Goal: Use online tool/utility: Utilize a website feature to perform a specific function

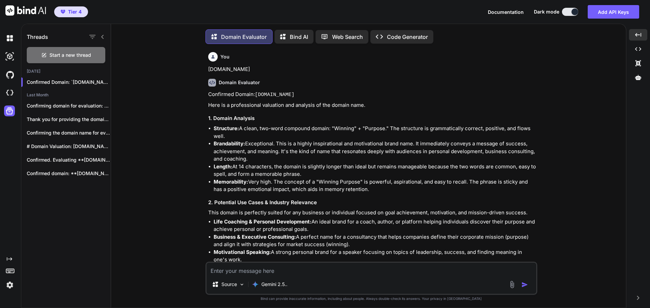
scroll to position [11233, 0]
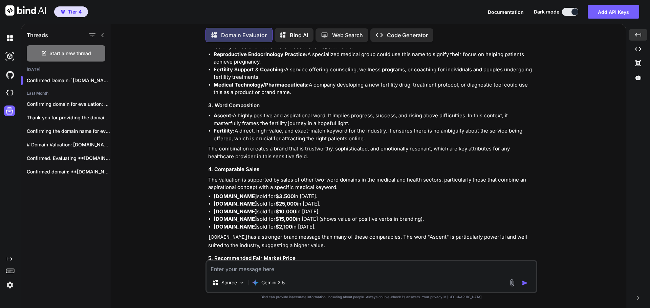
click at [262, 269] on textarea at bounding box center [371, 267] width 330 height 12
type textarea "[DOMAIN_NAME]"
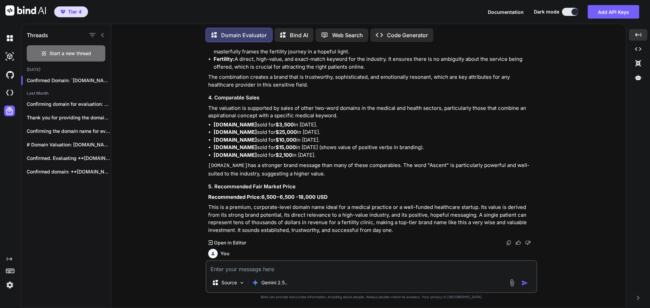
scroll to position [11305, 0]
click at [446, 237] on div "You [DOMAIN_NAME] Domain Evaluator Confirmed Domain: [DOMAIN_NAME] Here is a pr…" at bounding box center [371, 178] width 332 height 260
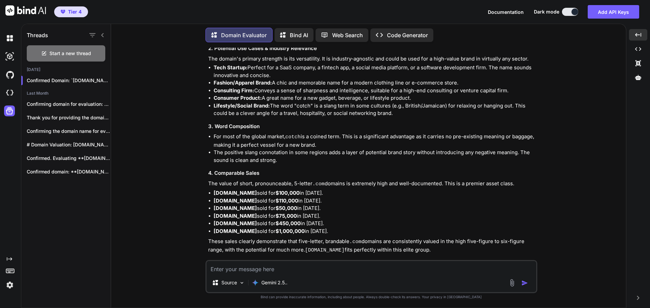
scroll to position [11635, 0]
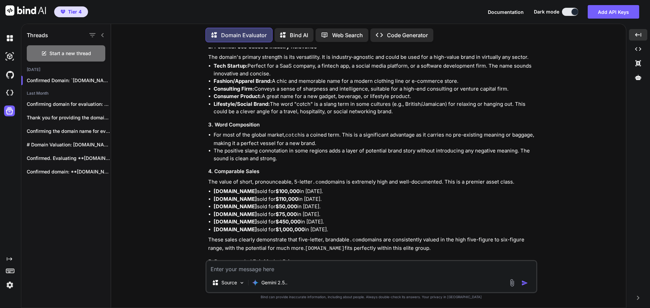
click at [283, 268] on textarea at bounding box center [371, 267] width 330 height 12
type textarea "[DOMAIN_NAME]"
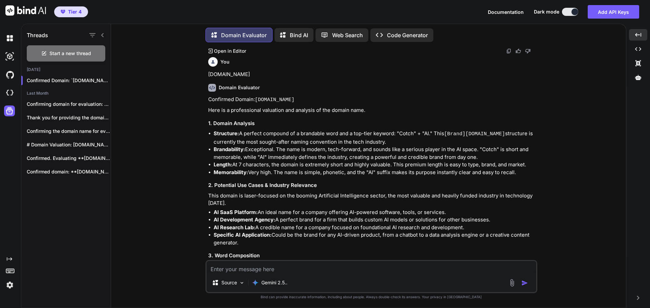
scroll to position [11878, 0]
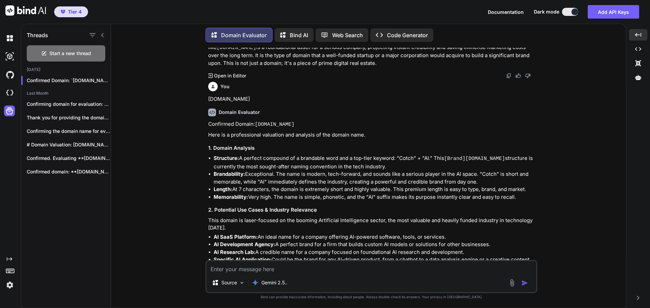
click at [252, 268] on textarea at bounding box center [371, 267] width 330 height 12
type textarea "[PERSON_NAME][DOMAIN_NAME]"
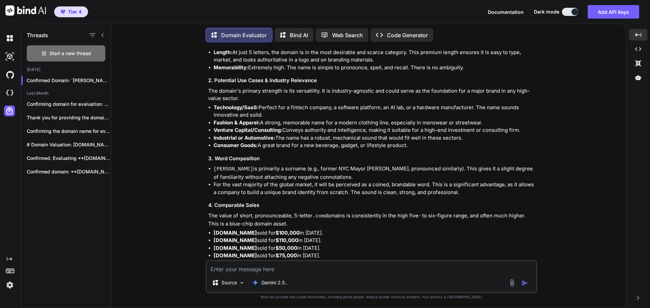
scroll to position [12449, 0]
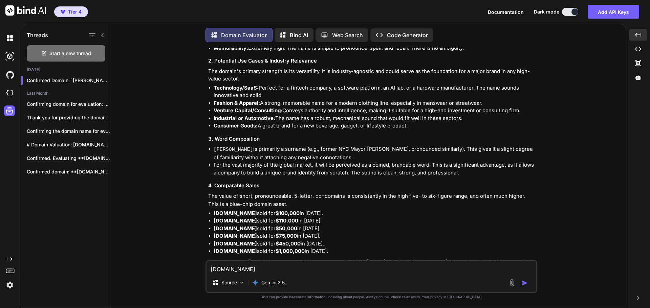
type textarea "[DOMAIN_NAME]"
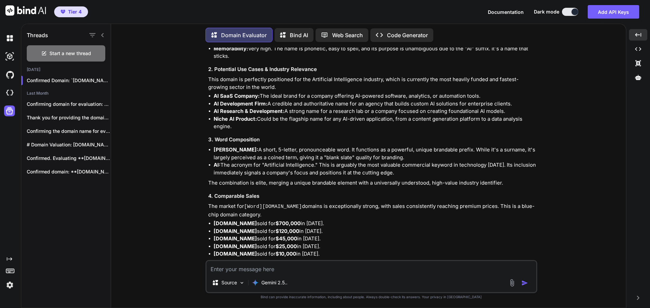
scroll to position [12869, 0]
click at [247, 269] on textarea at bounding box center [371, 267] width 330 height 12
type textarea "[DOMAIN_NAME]"
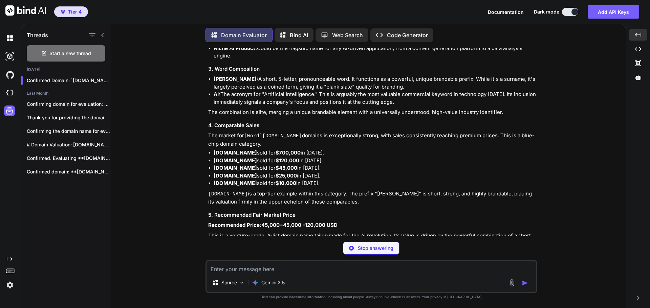
scroll to position [12940, 0]
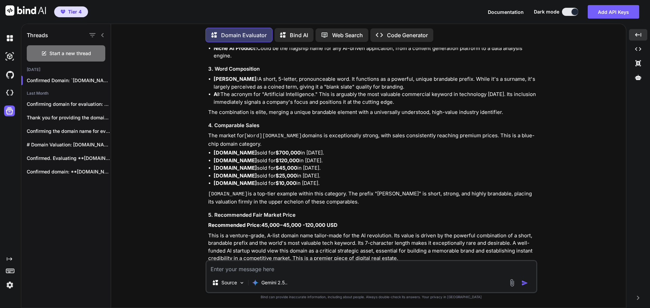
click at [386, 304] on div "Domain Evaluator" at bounding box center [372, 308] width 328 height 8
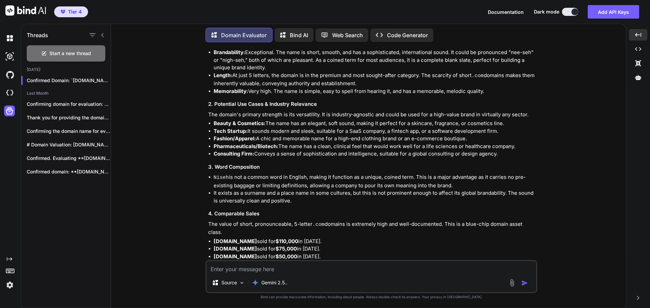
scroll to position [13263, 0]
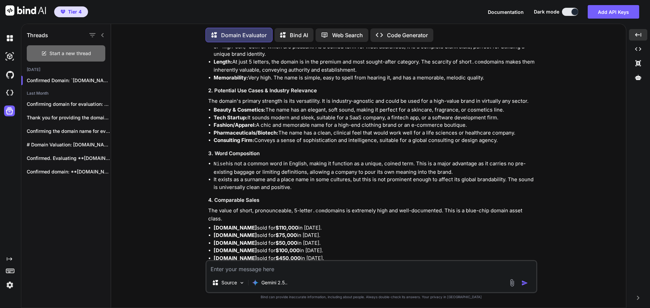
click at [75, 56] on div "Start a new thread" at bounding box center [66, 53] width 79 height 16
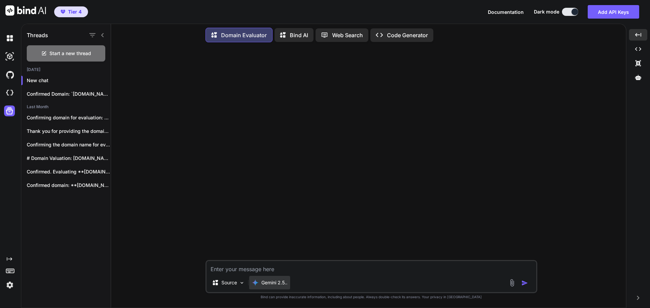
click at [277, 287] on div "Gemini 2.5.." at bounding box center [269, 283] width 41 height 14
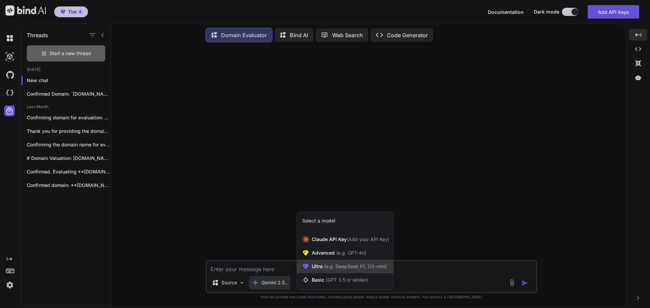
click at [354, 266] on span "(e.g. DeepSeek R1, O3-mini)" at bounding box center [355, 267] width 64 height 6
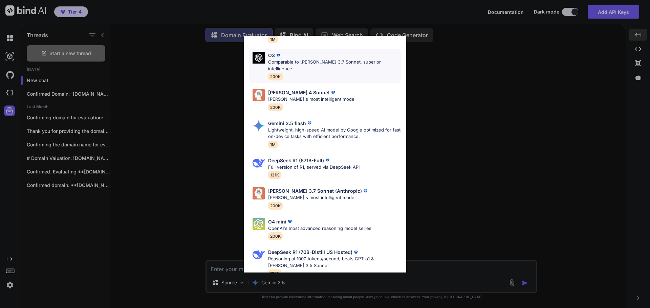
scroll to position [62, 0]
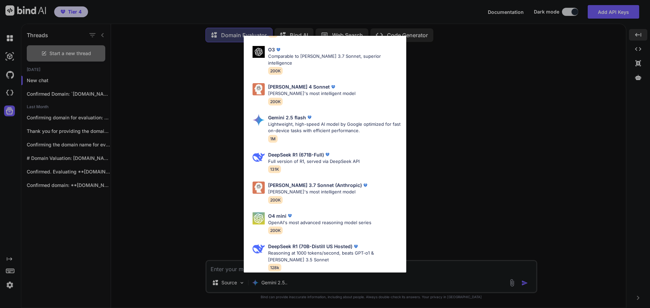
click at [397, 284] on div "Ultra Models Gemini 2.5 Pro Google's advanced multimodal AI model capable of un…" at bounding box center [325, 154] width 650 height 308
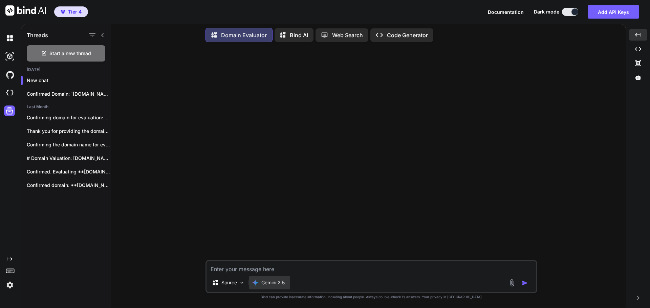
click at [279, 282] on p "Gemini 2.5.." at bounding box center [274, 283] width 26 height 7
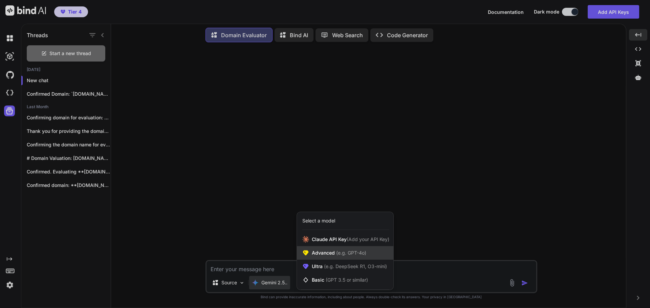
click at [344, 252] on span "(e.g. GPT-4o)" at bounding box center [350, 253] width 31 height 6
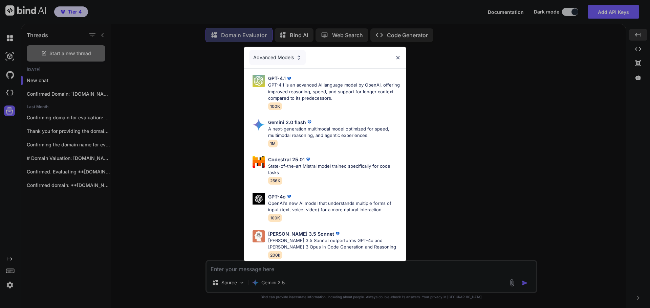
click at [78, 14] on div "Advanced Models GPT-4.1 GPT-4.1 is an advanced AI language model by OpenAI, off…" at bounding box center [325, 154] width 650 height 308
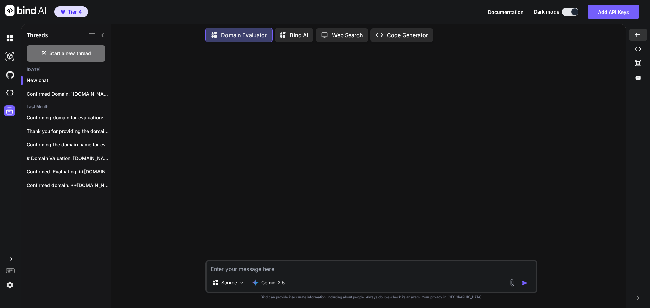
click at [78, 14] on span "Tier 4" at bounding box center [75, 11] width 14 height 7
click at [9, 285] on img at bounding box center [10, 286] width 12 height 12
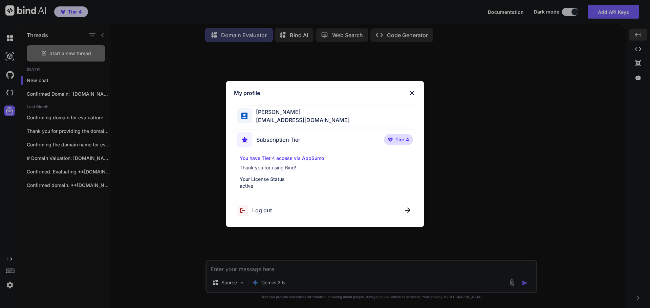
click at [275, 213] on div "Log out" at bounding box center [325, 210] width 182 height 17
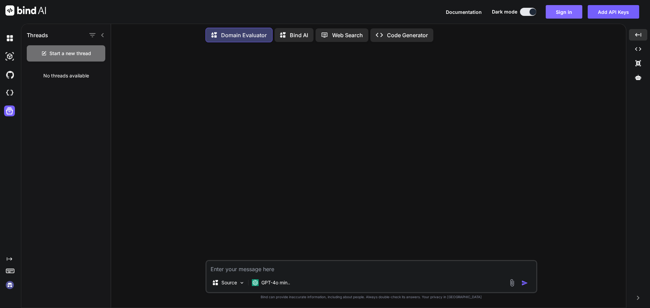
click at [561, 14] on button "Sign in" at bounding box center [564, 12] width 37 height 14
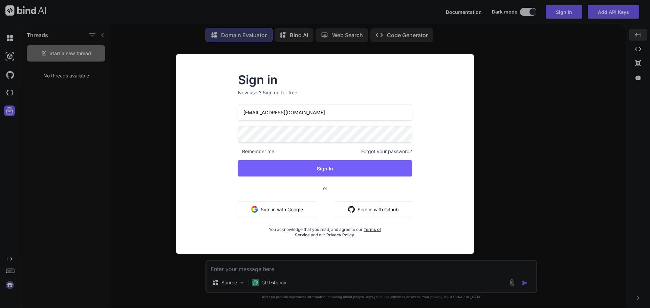
click at [522, 138] on div "Sign in New user? Sign up for free [EMAIL_ADDRESS][DOMAIN_NAME] Remember me For…" at bounding box center [325, 154] width 650 height 308
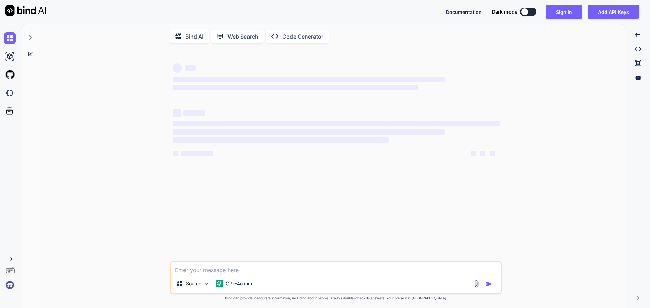
type textarea "x"
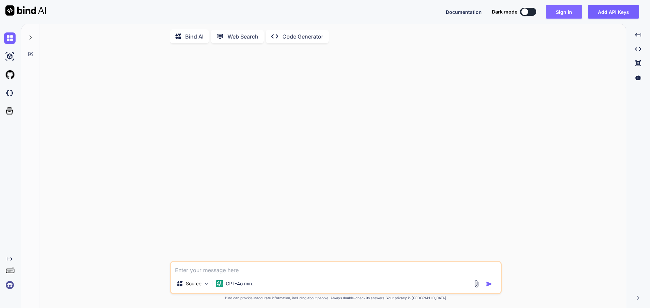
click at [563, 15] on button "Sign in" at bounding box center [564, 12] width 37 height 14
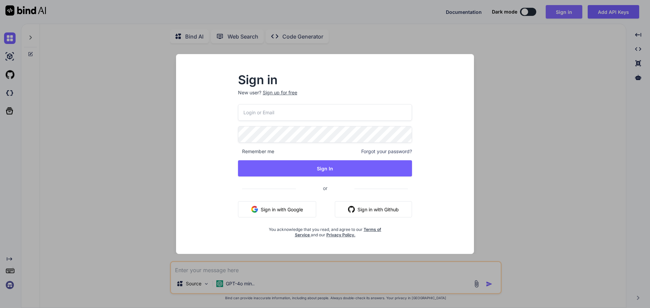
type input "[EMAIL_ADDRESS][DOMAIN_NAME]"
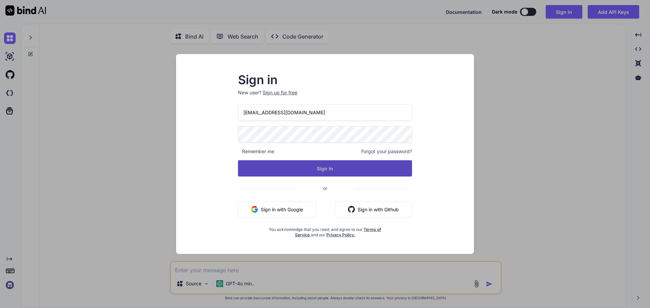
click at [319, 170] on button "Sign In" at bounding box center [325, 168] width 174 height 16
click at [328, 170] on button "Sign In" at bounding box center [325, 168] width 174 height 16
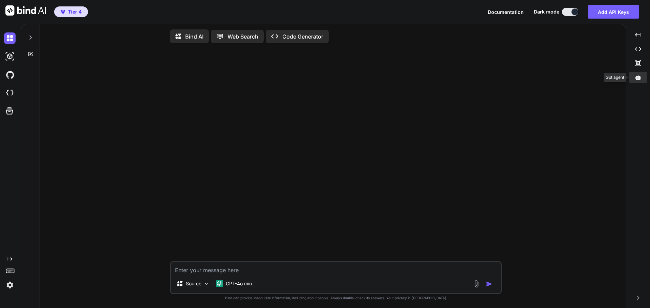
click at [635, 81] on div at bounding box center [638, 78] width 18 height 12
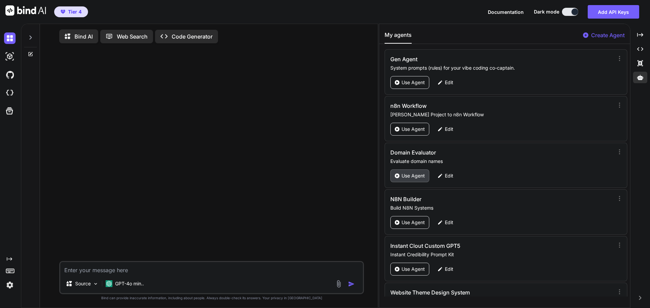
click at [415, 177] on p "Use Agent" at bounding box center [412, 176] width 23 height 7
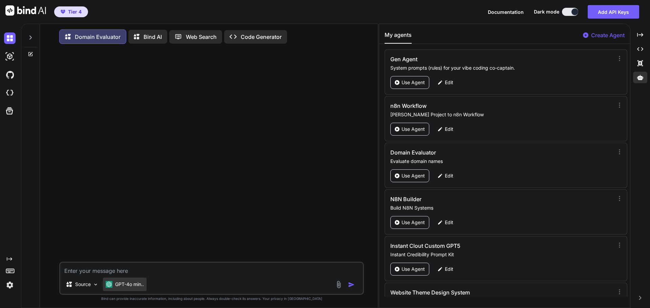
click at [128, 286] on p "GPT-4o min.." at bounding box center [129, 284] width 29 height 7
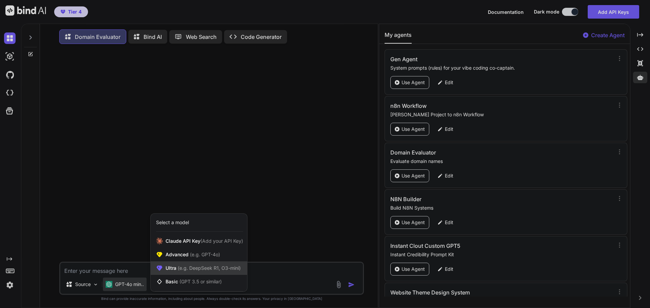
click at [208, 267] on span "(e.g. DeepSeek R1, O3-mini)" at bounding box center [208, 268] width 64 height 6
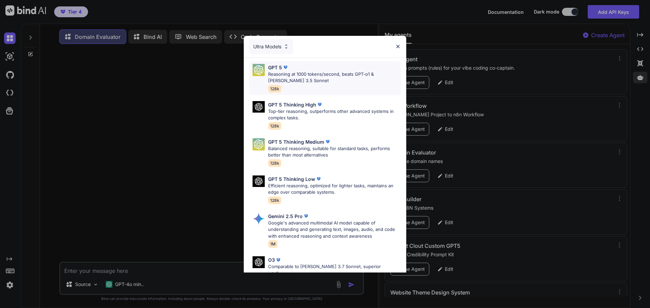
click at [299, 79] on p "Reasoning at 1000 tokens/second, beats GPT-o1 & [PERSON_NAME] 3.5 Sonnet" at bounding box center [334, 77] width 133 height 13
type textarea "x"
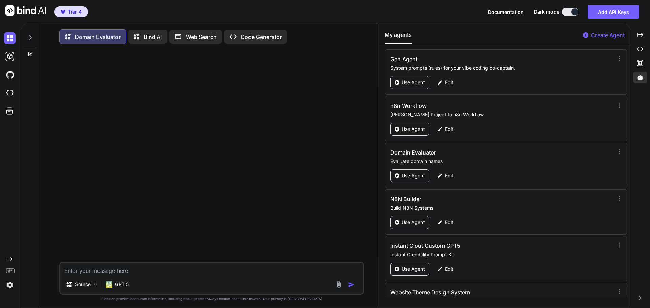
click at [101, 275] on textarea at bounding box center [211, 269] width 303 height 12
type textarea "C"
type textarea "x"
type textarea "Co"
type textarea "x"
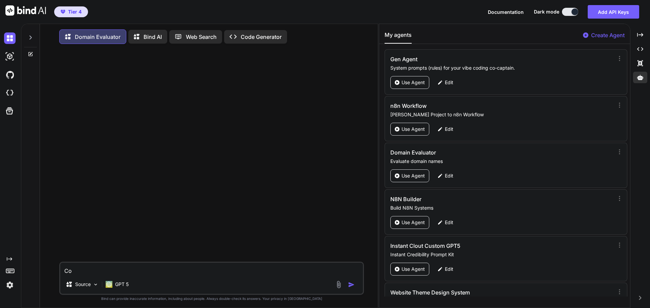
type textarea "Cot"
type textarea "x"
type textarea "Cotc"
type textarea "x"
type textarea "Cotch"
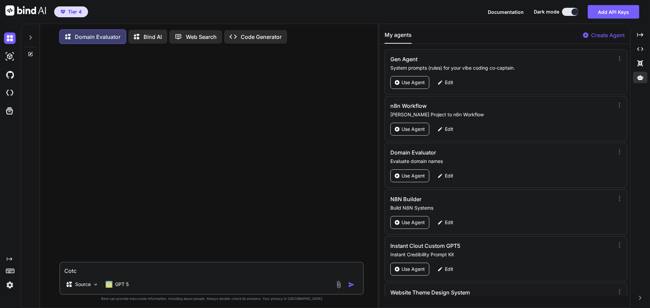
type textarea "x"
type textarea "CotchA"
type textarea "x"
type textarea "CotchAI"
type textarea "x"
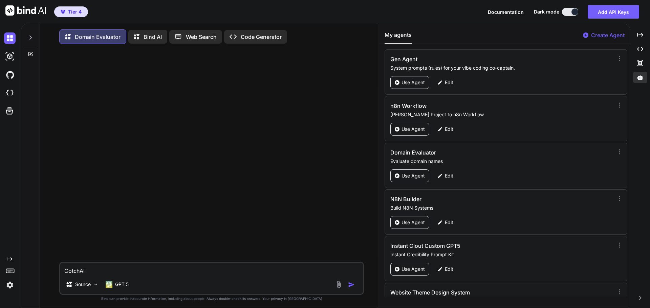
type textarea "CotchAI."
type textarea "x"
type textarea "CotchAI.c"
type textarea "x"
type textarea "[DOMAIN_NAME]"
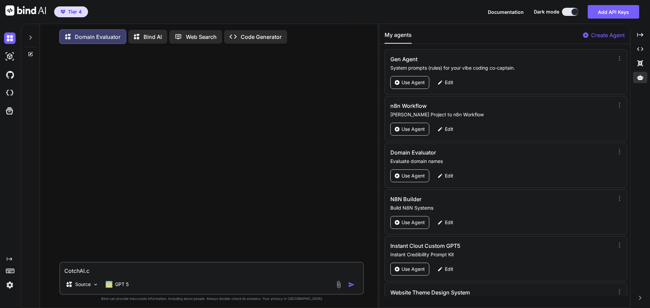
type textarea "x"
type textarea "[DOMAIN_NAME]"
type textarea "x"
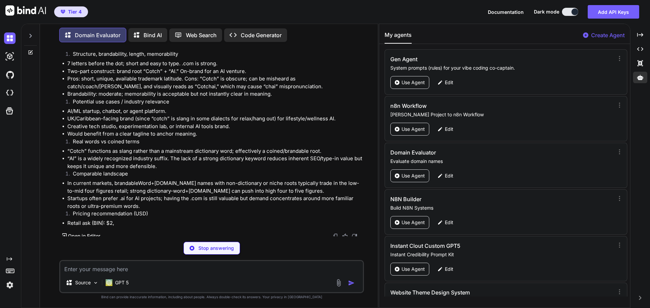
scroll to position [50, 0]
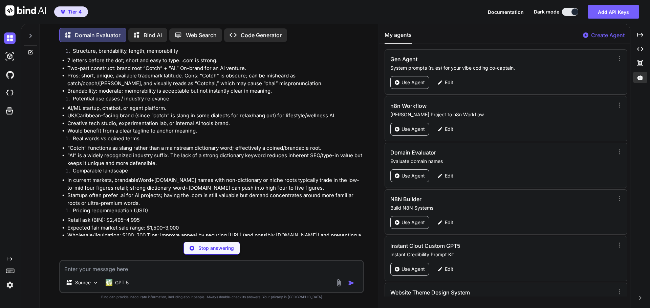
type textarea "x"
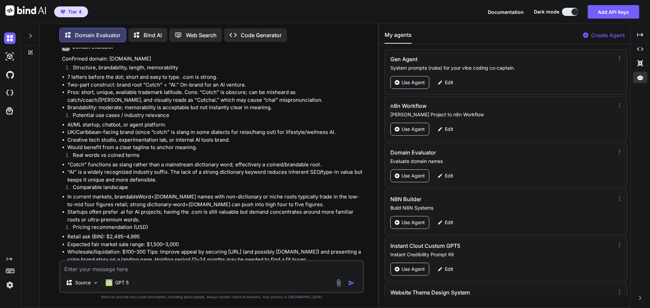
scroll to position [49, 0]
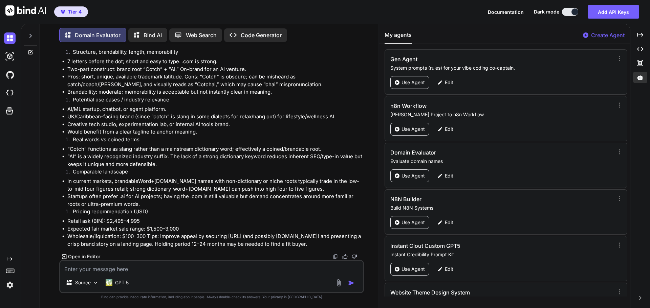
type textarea "n"
type textarea "x"
type textarea "ni"
type textarea "x"
type textarea "nis"
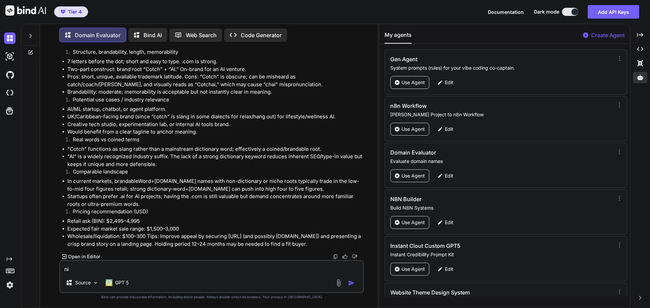
type textarea "x"
type textarea "nise"
type textarea "x"
type textarea "niseh"
type textarea "x"
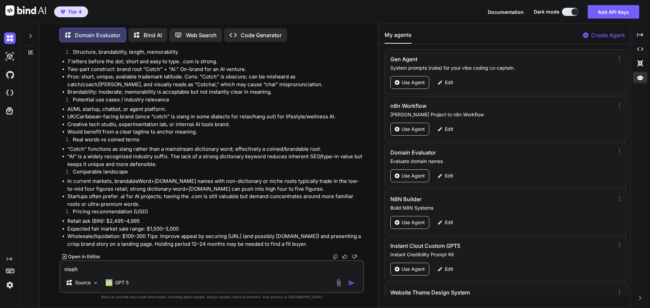
type textarea "niseh."
type textarea "x"
type textarea "niseh.c"
type textarea "x"
type textarea "[DOMAIN_NAME]"
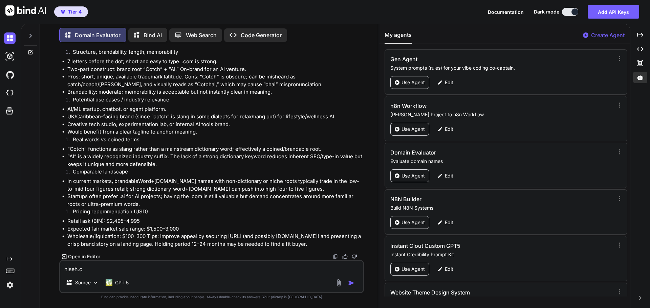
type textarea "x"
type textarea "[DOMAIN_NAME]"
type textarea "x"
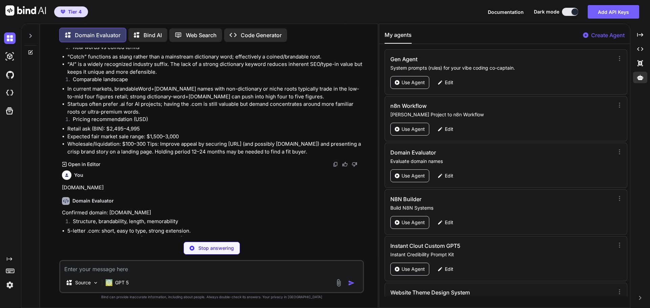
scroll to position [257, 0]
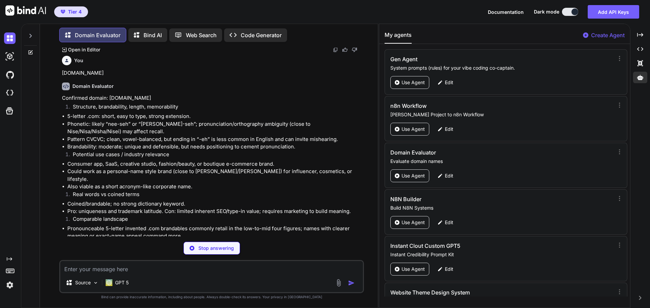
type textarea "x"
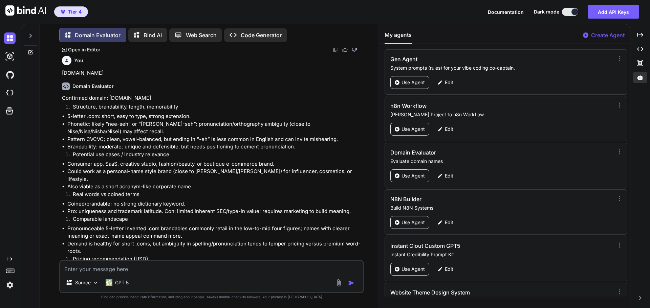
scroll to position [314, 0]
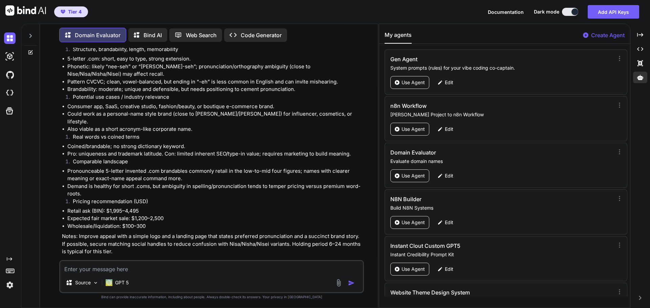
type textarea "A"
type textarea "x"
type textarea "As"
type textarea "x"
type textarea "Asc"
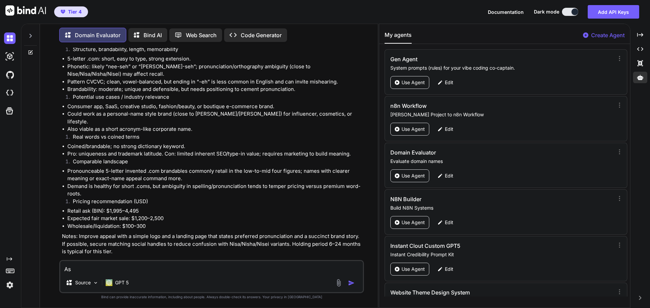
type textarea "x"
type textarea "Asce"
type textarea "x"
type textarea "Ascen"
type textarea "x"
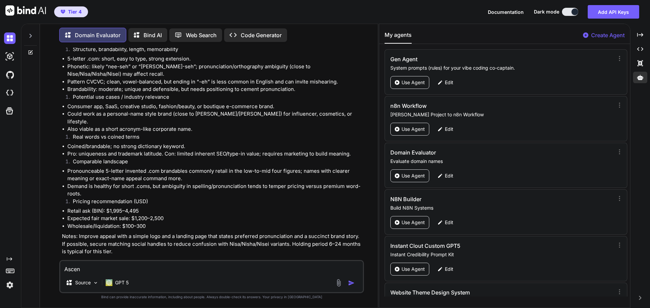
type textarea "Ascent"
type textarea "x"
type textarea "AscentF"
type textarea "x"
type textarea "AscentFe"
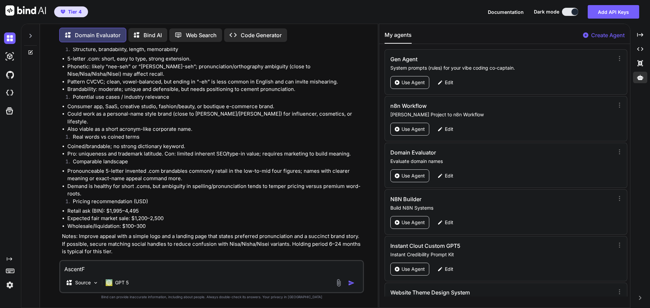
type textarea "x"
type textarea "AscentFer"
type textarea "x"
type textarea "AscentFert"
type textarea "x"
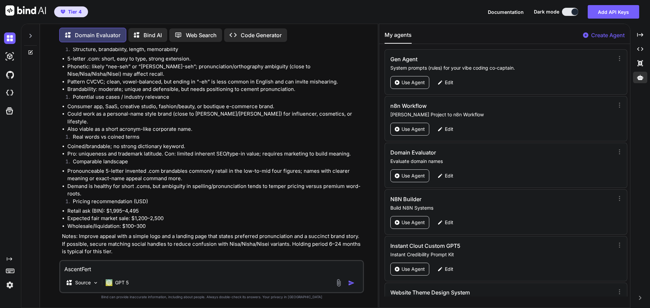
type textarea "AscentFerti"
type textarea "x"
type textarea "AscentFertil"
type textarea "x"
type textarea "AscentFertili"
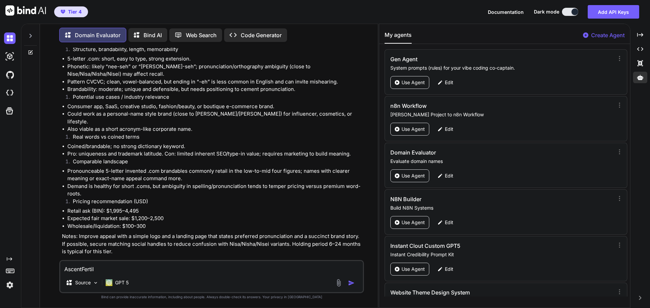
type textarea "x"
type textarea "AscentFertilit"
type textarea "x"
type textarea "AscentFertility"
type textarea "x"
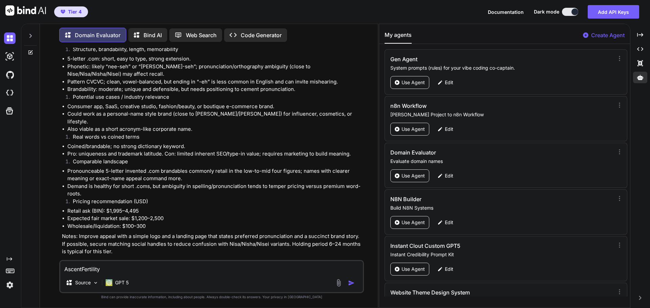
type textarea "AscentFertility."
type textarea "x"
type textarea "AscentFertility.c"
type textarea "x"
type textarea "AscentFertility.co"
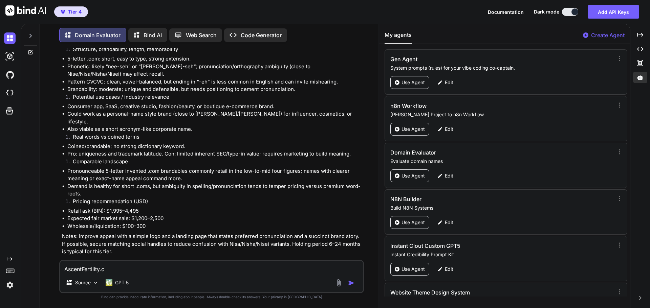
type textarea "x"
type textarea "[DOMAIN_NAME]"
type textarea "x"
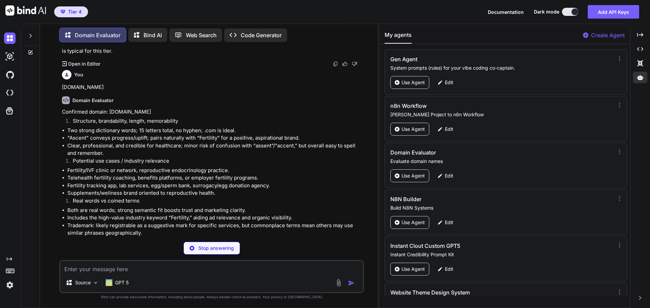
scroll to position [530, 0]
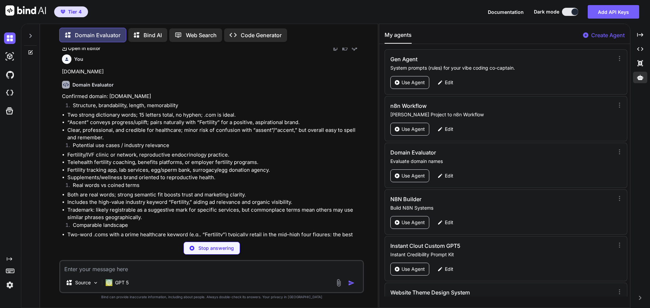
type textarea "x"
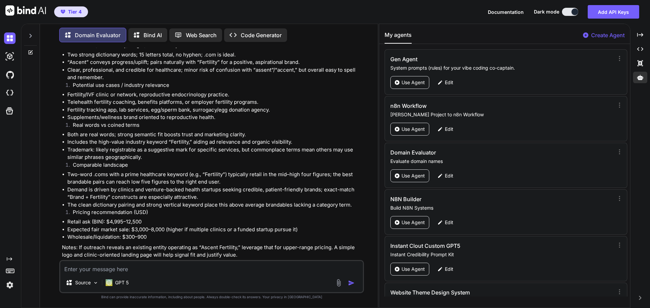
scroll to position [594, 0]
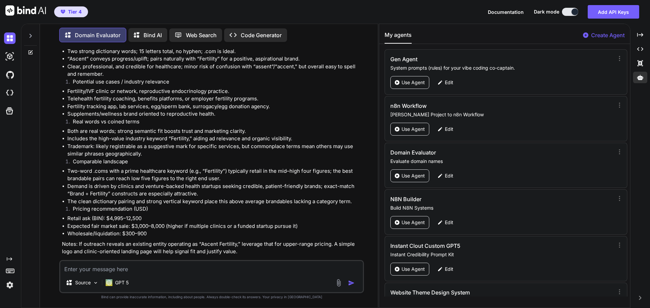
type textarea "P"
type textarea "x"
type textarea "Py"
type textarea "x"
type textarea "Pyt"
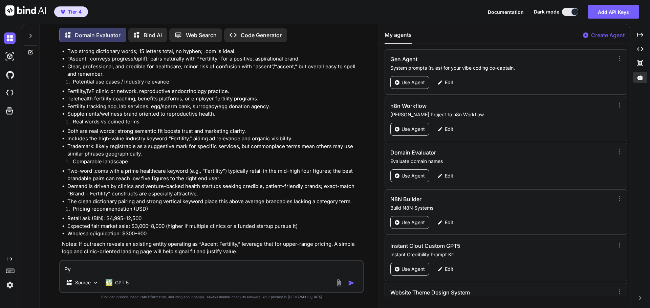
type textarea "x"
type textarea "Pyth"
type textarea "x"
type textarea "Pytha"
type textarea "x"
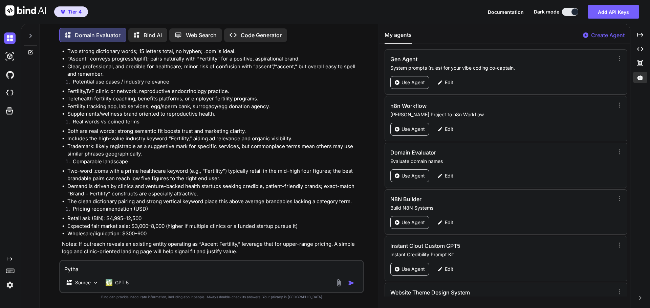
type textarea "Pythag"
type textarea "x"
type textarea "Pythago"
type textarea "x"
type textarea "Pythagor"
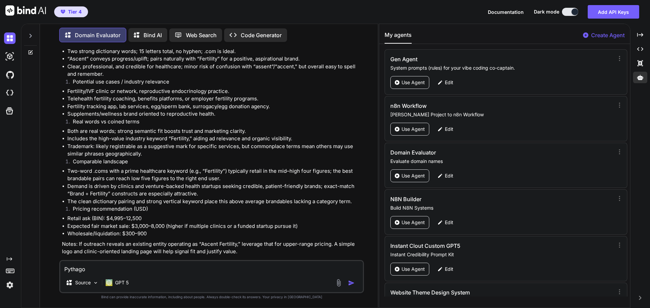
type textarea "x"
type textarea "Pythagory"
type textarea "x"
type textarea "Pythagory."
type textarea "x"
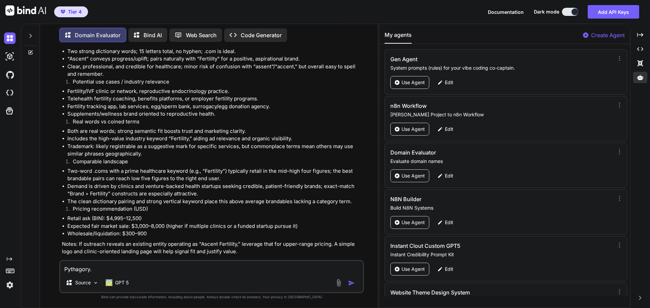
type textarea "Pythagory.c"
type textarea "x"
type textarea "Pythagory.co"
type textarea "x"
type textarea "Pythagory.com"
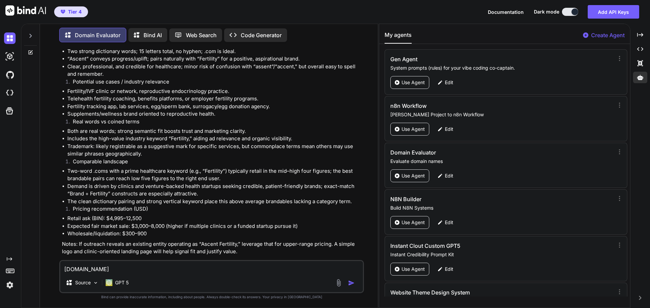
type textarea "x"
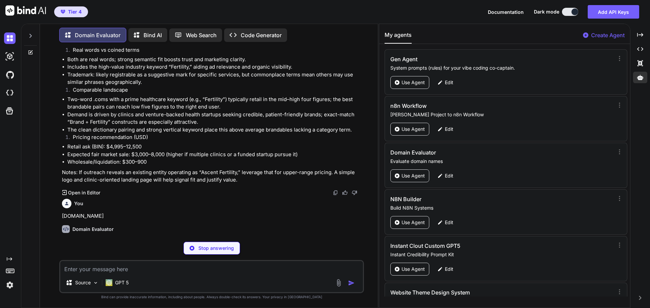
scroll to position [666, 0]
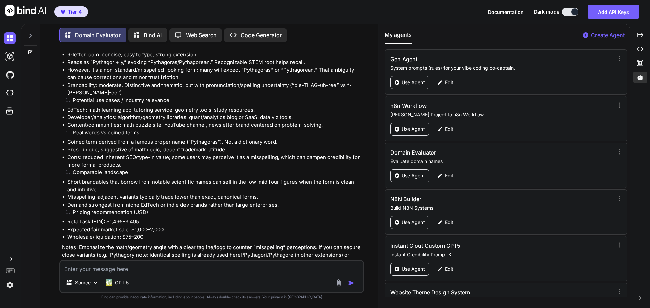
scroll to position [882, 0]
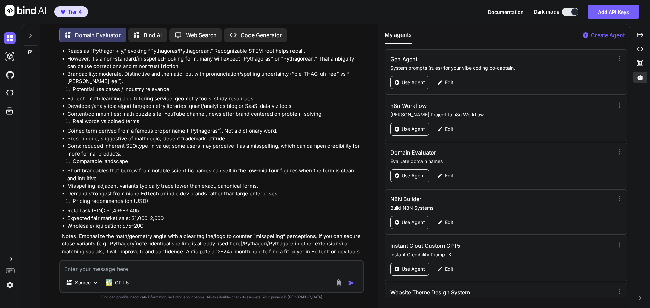
click at [114, 268] on textarea at bounding box center [211, 267] width 303 height 12
click at [129, 269] on textarea at bounding box center [211, 267] width 303 height 12
type textarea "LibraScale.com"
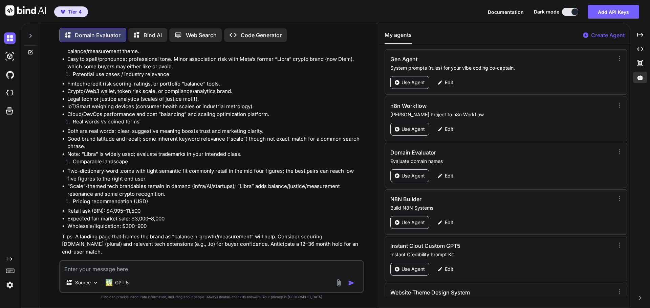
scroll to position [1177, 0]
click at [231, 207] on li "Retail ask (BIN): $4,995–11,500" at bounding box center [214, 211] width 295 height 8
click at [122, 268] on textarea at bounding box center [211, 267] width 303 height 12
type textarea "QuadScale.com"
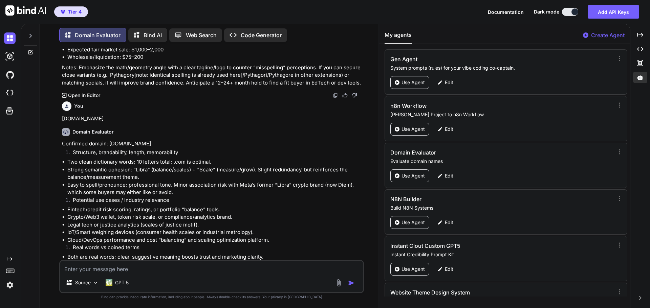
scroll to position [1084, 0]
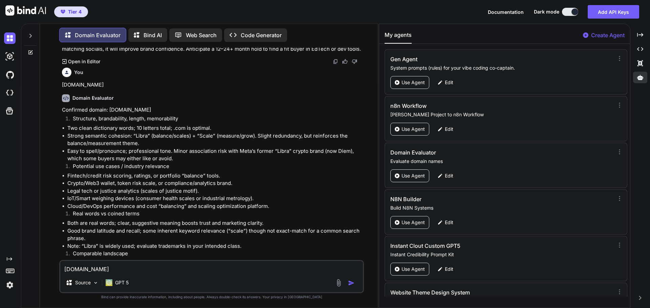
type textarea "[DOMAIN_NAME]"
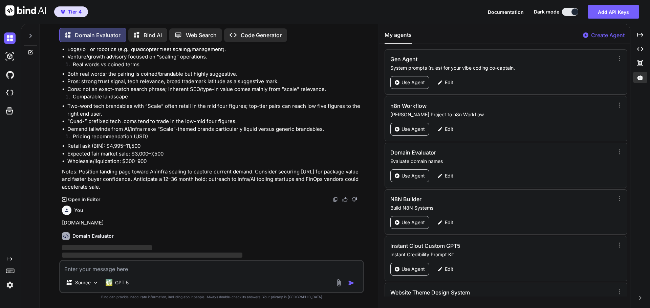
scroll to position [1528, 0]
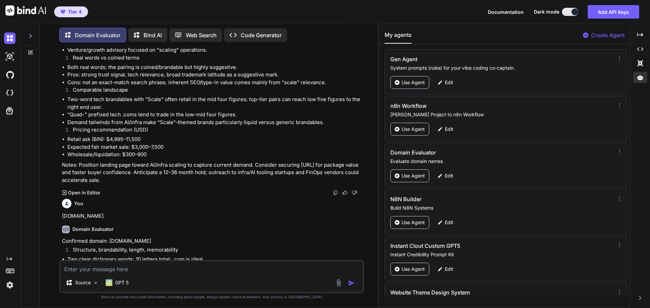
click at [231, 238] on p "Confirmed domain: CleanHydra.com" at bounding box center [212, 242] width 301 height 8
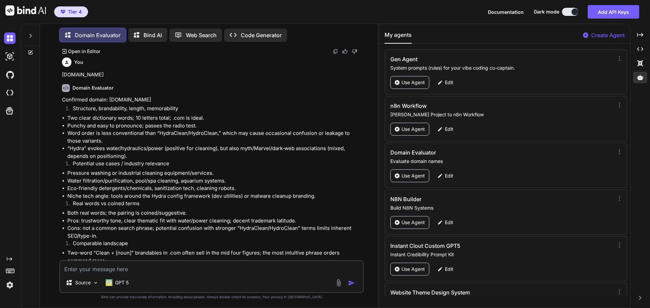
scroll to position [1658, 0]
